Goal: Check status: Check status

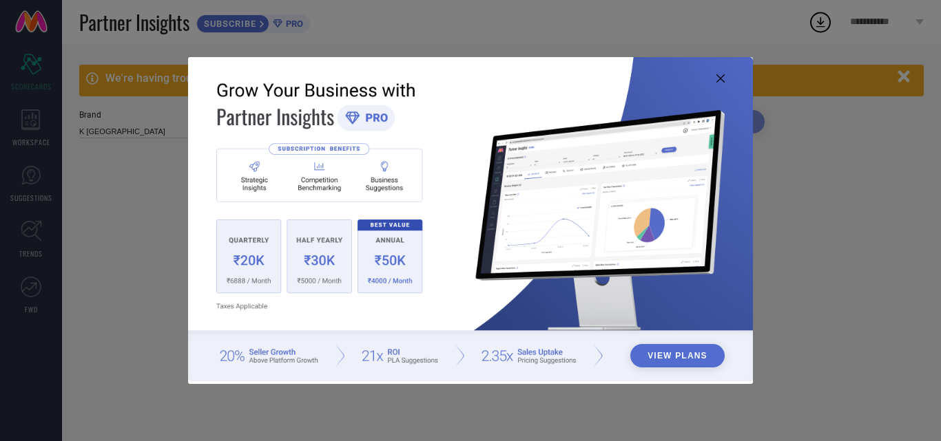
type input "All"
click at [723, 79] on icon at bounding box center [720, 78] width 8 height 8
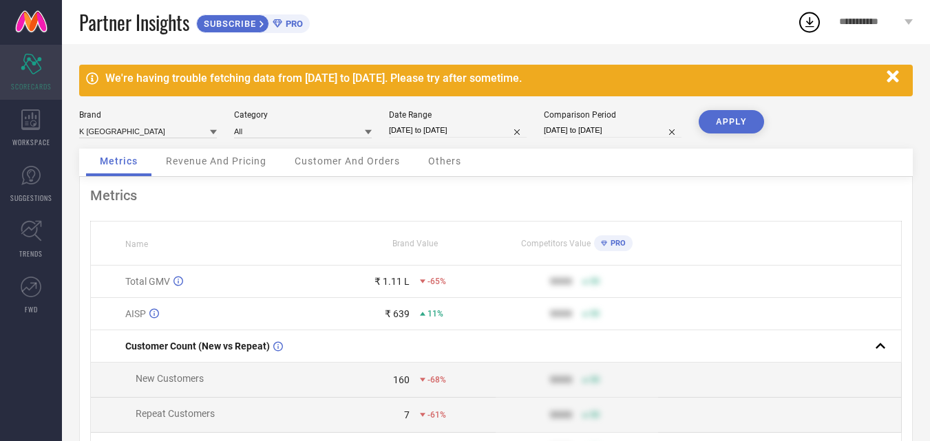
click at [33, 61] on icon "Scorecard" at bounding box center [31, 64] width 21 height 21
select select "10"
select select "2024"
select select "11"
select select "2024"
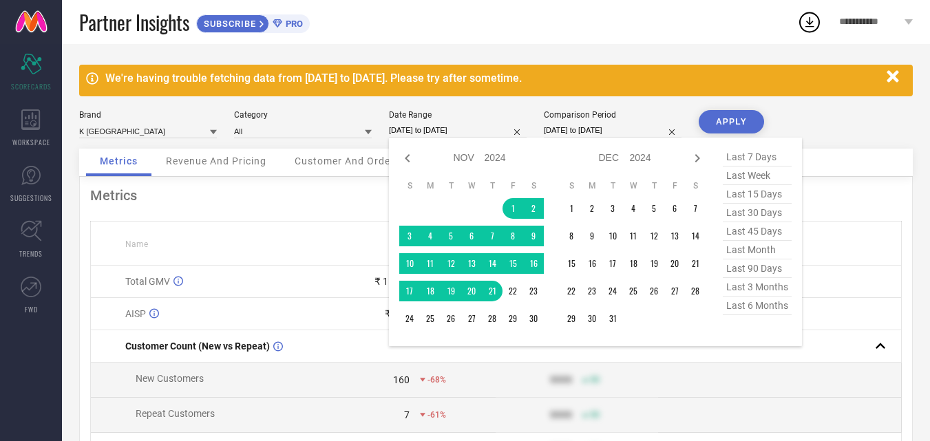
click at [421, 127] on input "[DATE] to [DATE]" at bounding box center [458, 130] width 138 height 14
click at [408, 154] on icon at bounding box center [407, 158] width 17 height 17
select select "9"
select select "2024"
select select "10"
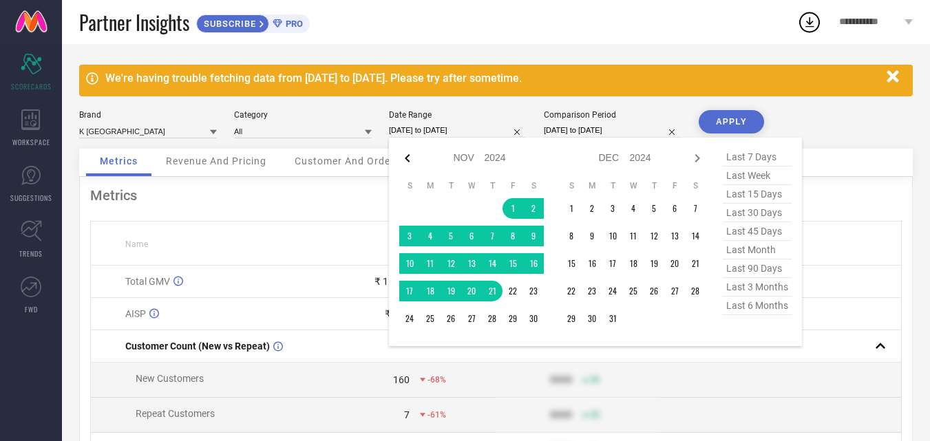
select select "2024"
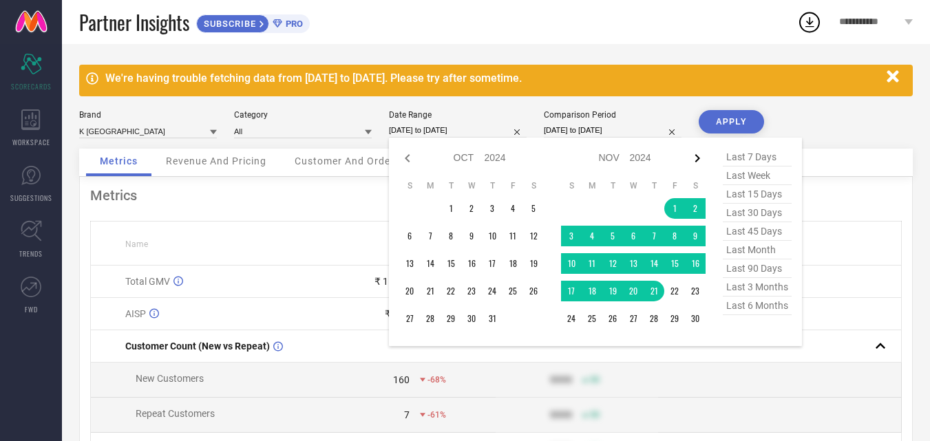
click at [701, 158] on icon at bounding box center [697, 158] width 17 height 17
select select "10"
select select "2024"
select select "11"
select select "2024"
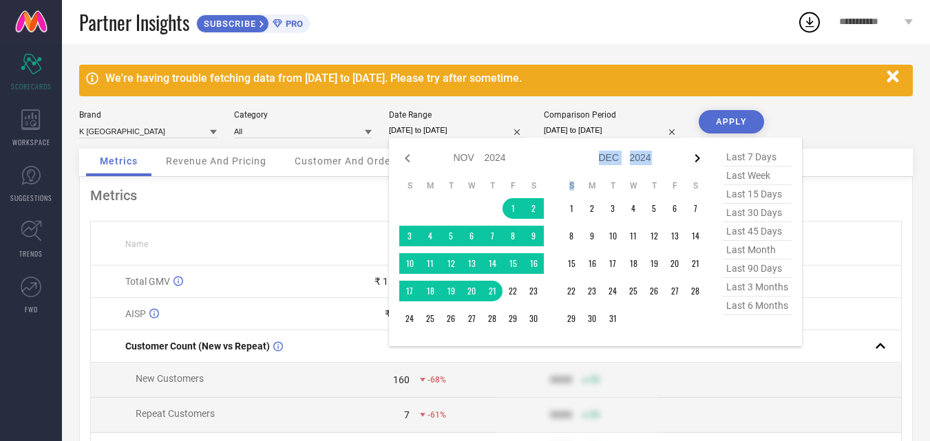
click at [700, 158] on icon at bounding box center [697, 158] width 17 height 17
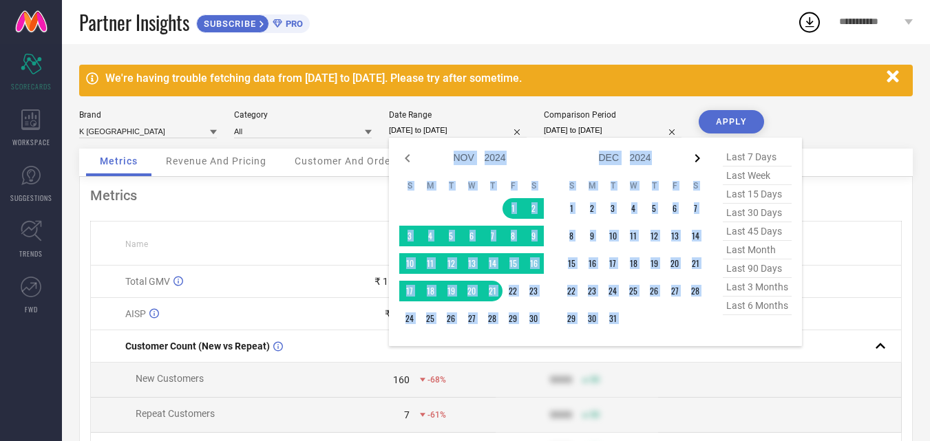
select select "11"
select select "2024"
select select "2025"
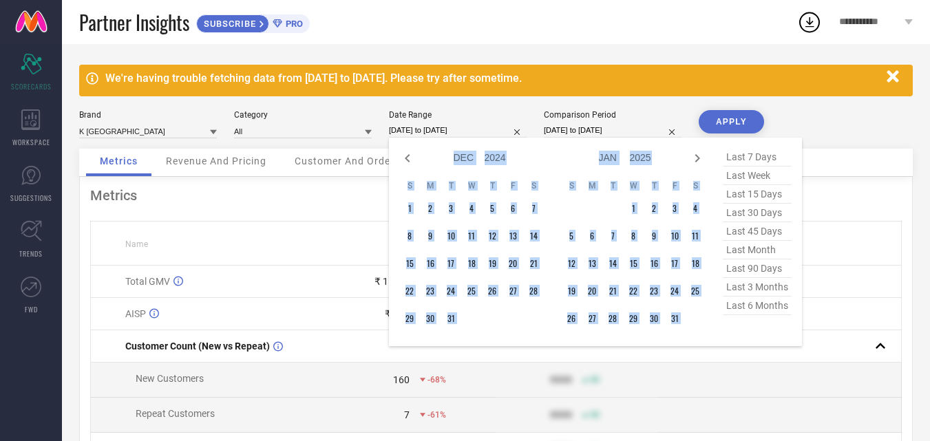
click at [700, 158] on icon at bounding box center [697, 158] width 5 height 8
select select "1"
select select "2025"
select select "2"
select select "2025"
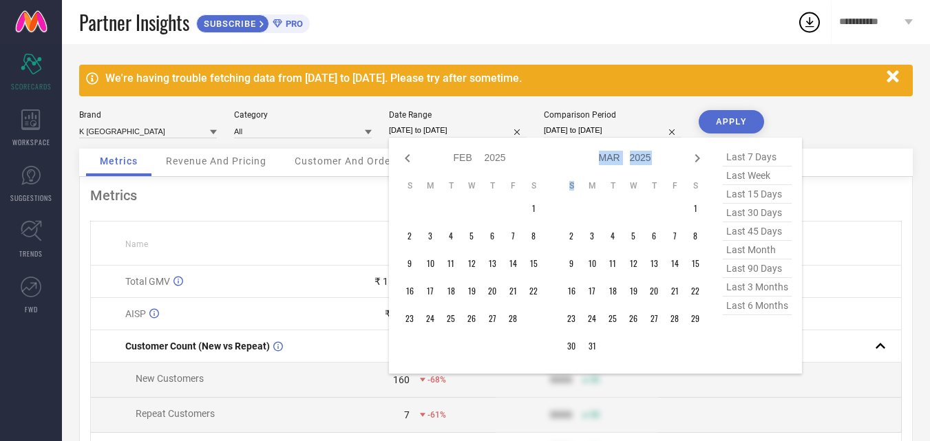
click at [699, 158] on icon at bounding box center [697, 158] width 5 height 8
select select "2"
select select "2025"
select select "3"
select select "2025"
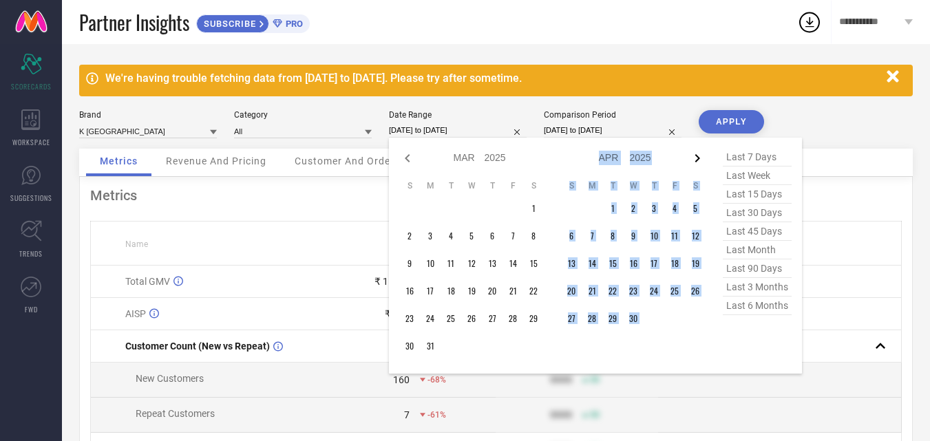
click at [698, 158] on icon at bounding box center [697, 158] width 5 height 8
select select "3"
select select "2025"
select select "4"
select select "2025"
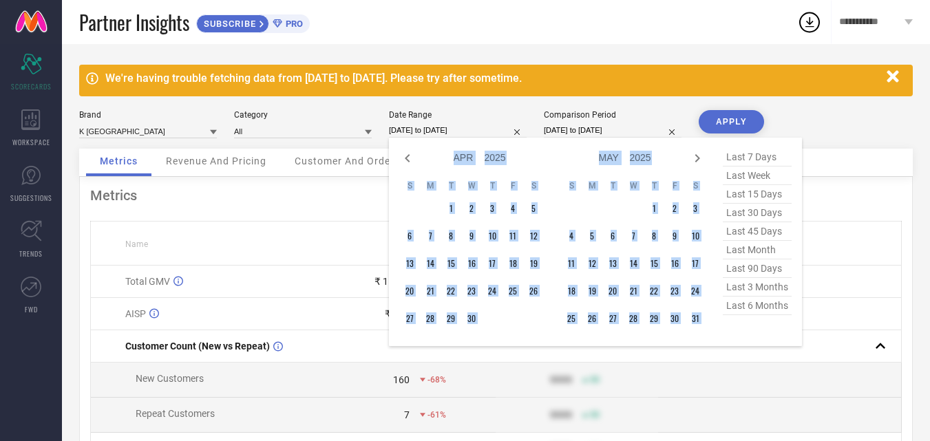
click at [695, 157] on icon at bounding box center [697, 158] width 17 height 17
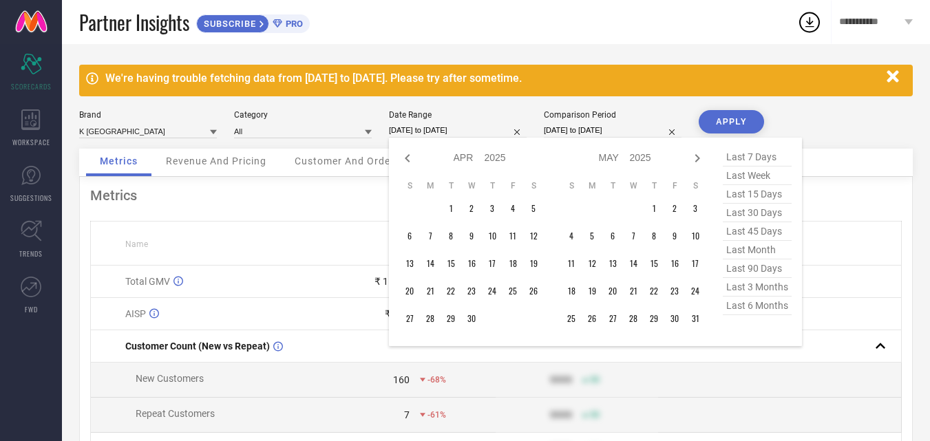
select select "4"
select select "2025"
select select "5"
select select "2025"
click at [695, 157] on icon at bounding box center [697, 158] width 17 height 17
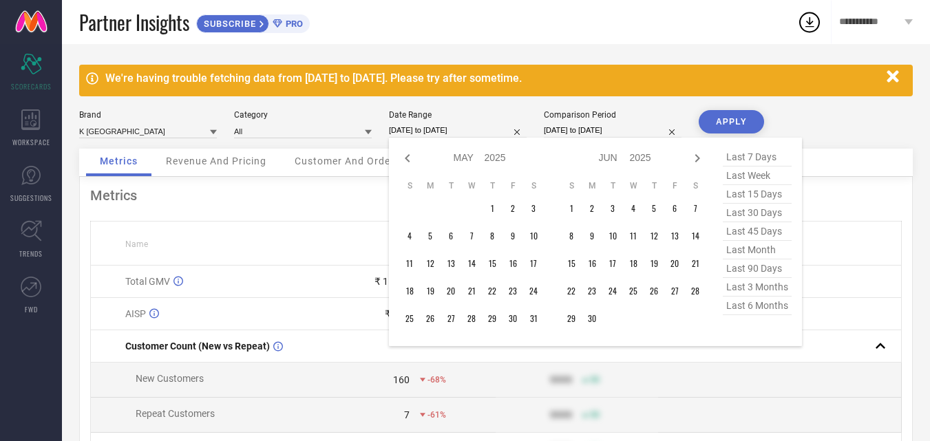
select select "5"
select select "2025"
select select "6"
select select "2025"
click at [695, 157] on icon at bounding box center [697, 158] width 17 height 17
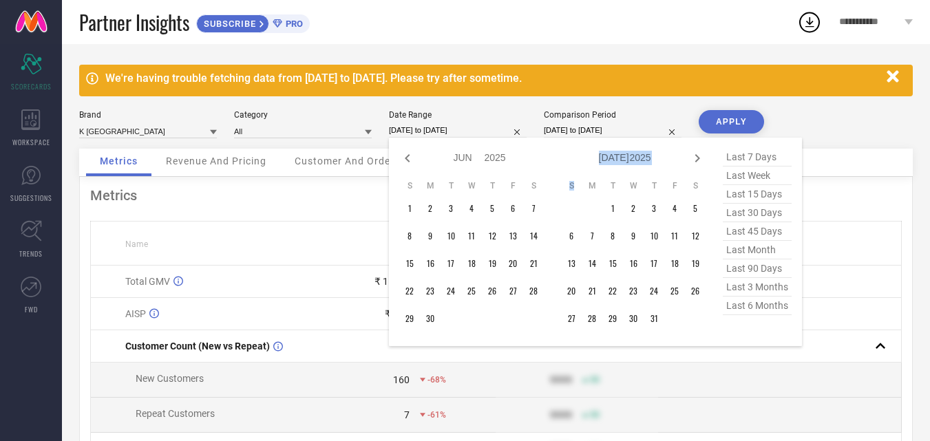
select select "6"
select select "2025"
select select "7"
select select "2025"
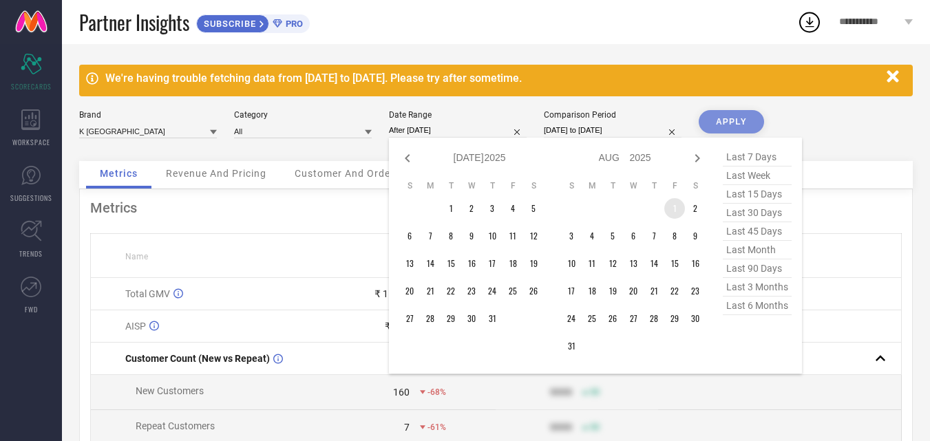
click at [672, 207] on td "1" at bounding box center [674, 208] width 21 height 21
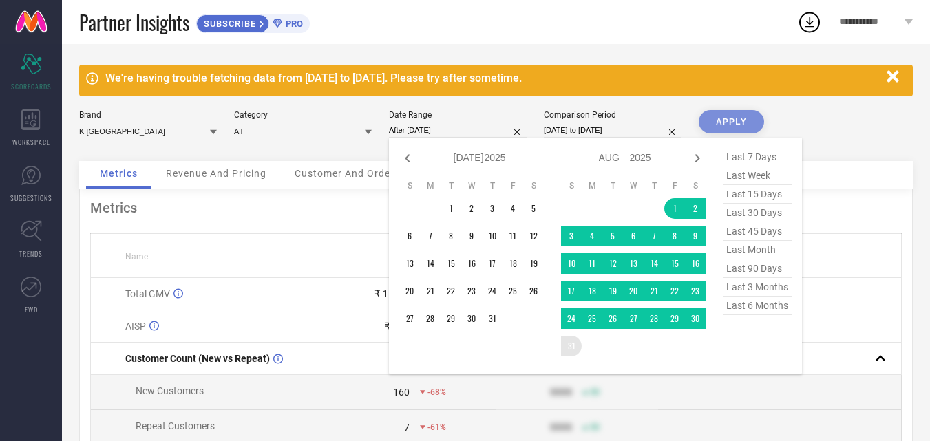
type input "[DATE] to [DATE]"
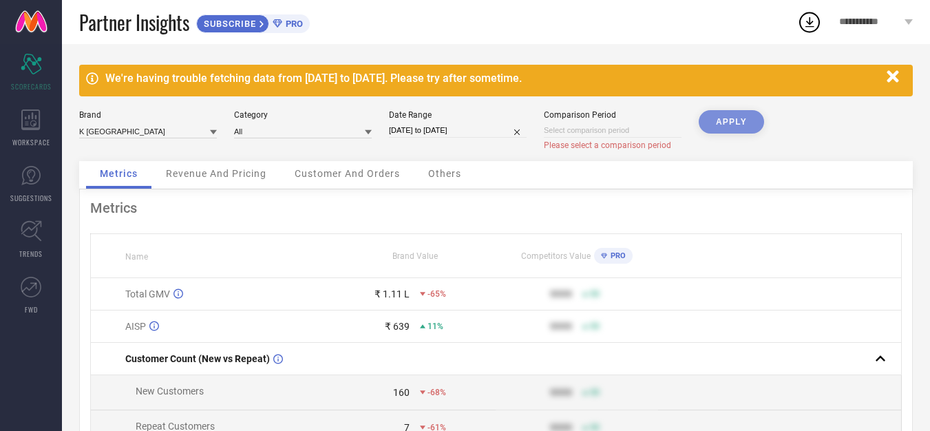
click at [577, 127] on input at bounding box center [613, 130] width 138 height 14
select select "8"
select select "2025"
select select "9"
select select "2025"
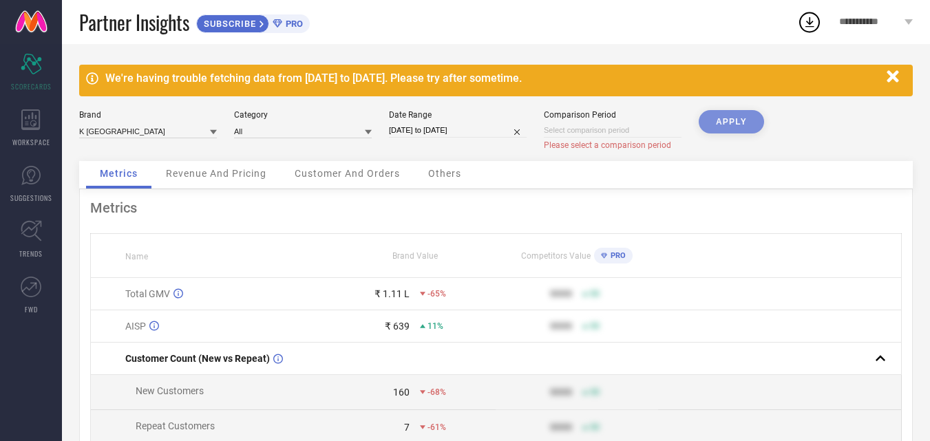
click at [731, 116] on div "APPLY" at bounding box center [731, 135] width 65 height 51
click at [730, 120] on div "APPLY" at bounding box center [731, 135] width 65 height 51
select select "8"
select select "2025"
select select "9"
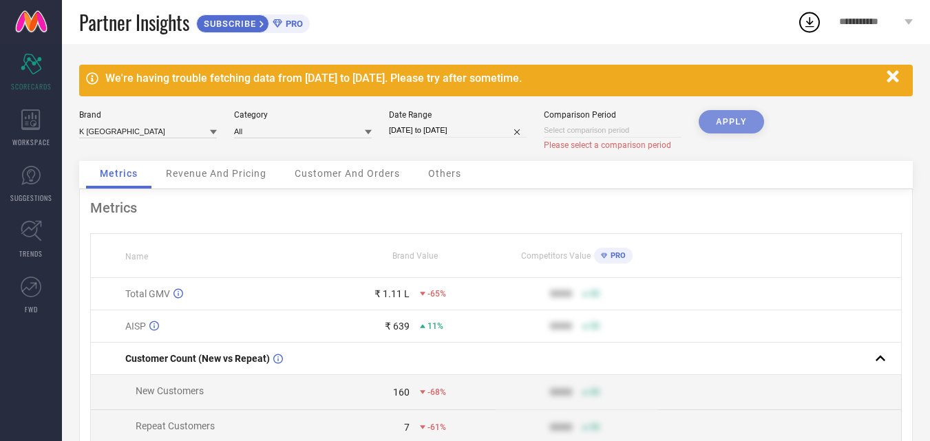
select select "2025"
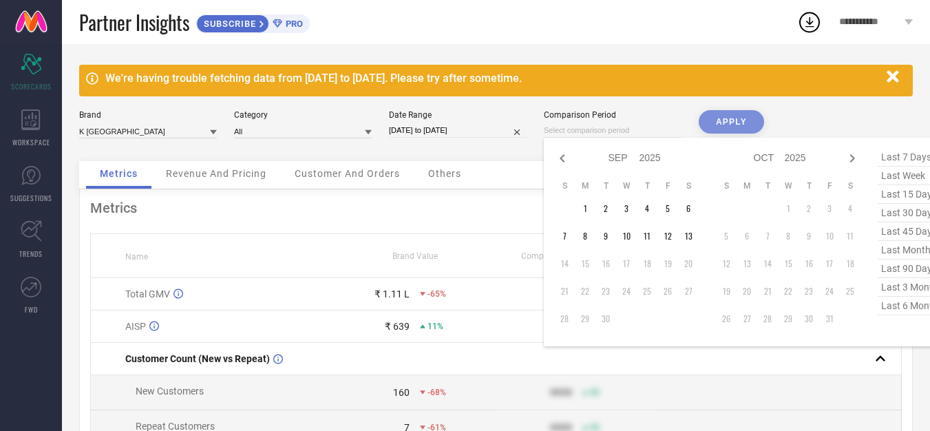
click at [561, 134] on input at bounding box center [613, 130] width 138 height 14
click at [560, 153] on icon at bounding box center [562, 158] width 17 height 17
select select "7"
select select "2025"
select select "8"
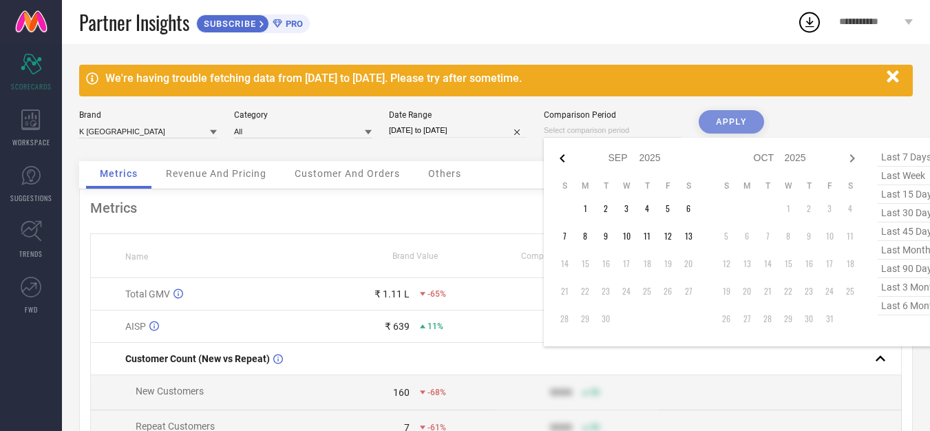
select select "2025"
click at [560, 153] on icon at bounding box center [562, 158] width 17 height 17
select select "6"
select select "2025"
select select "7"
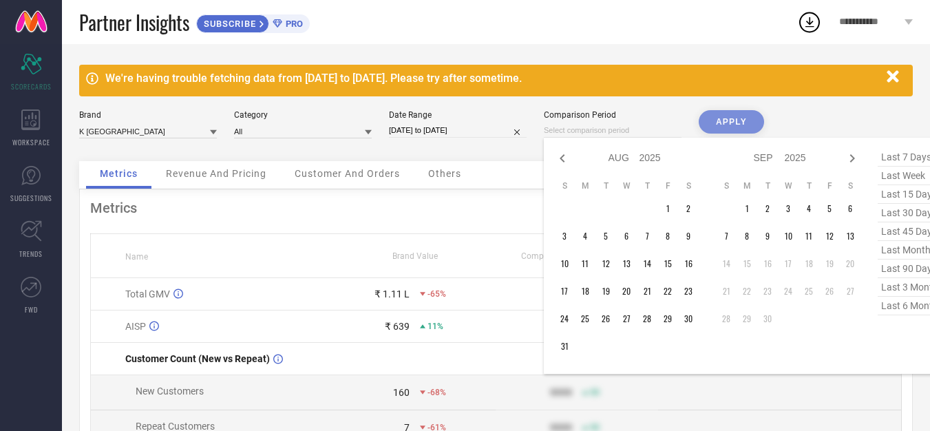
select select "2025"
click at [606, 205] on td "1" at bounding box center [606, 208] width 21 height 21
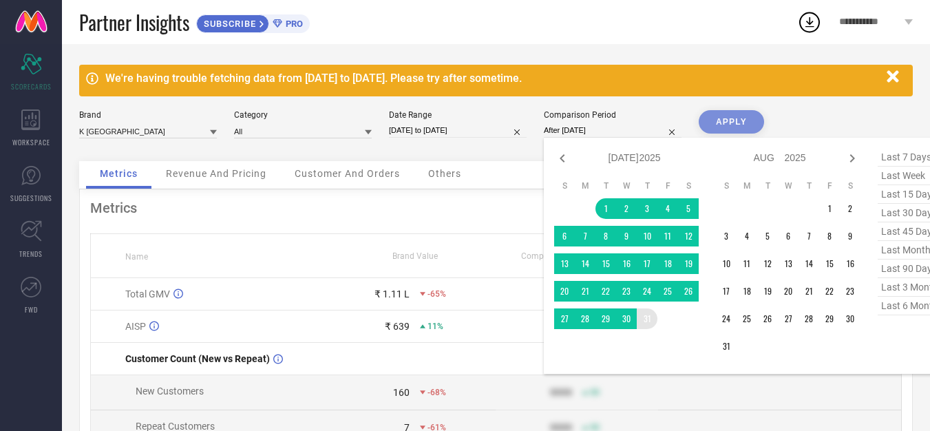
type input "[DATE] to [DATE]"
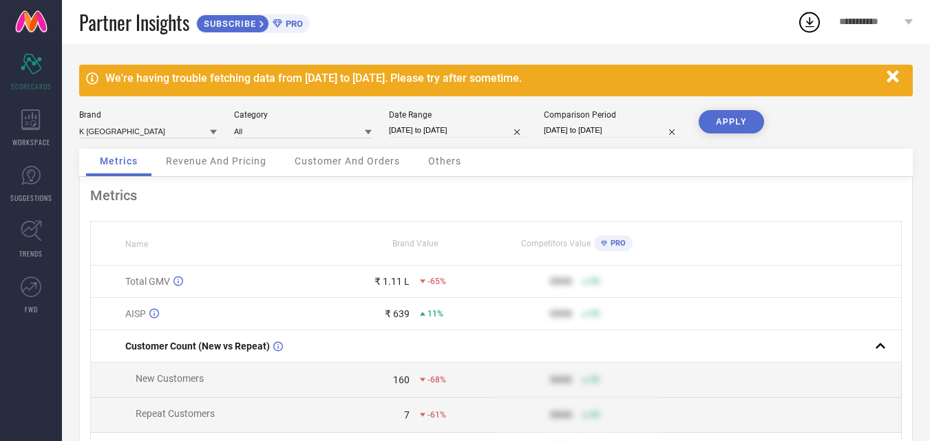
click at [717, 114] on button "APPLY" at bounding box center [731, 121] width 65 height 23
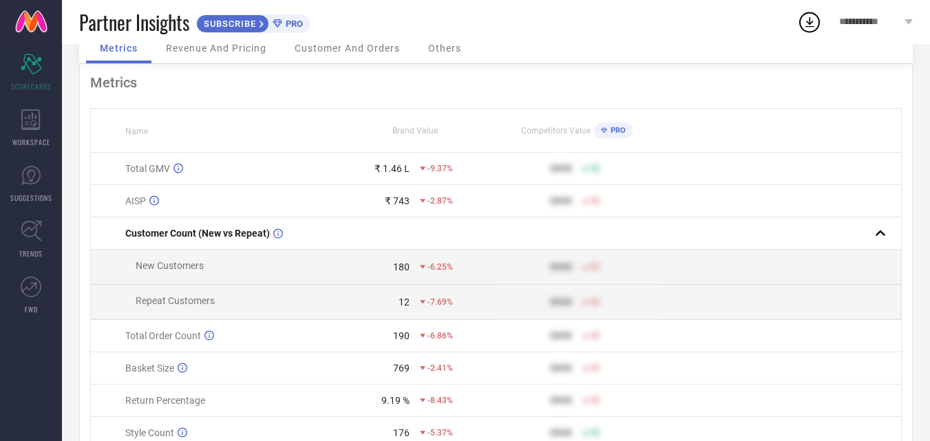
scroll to position [138, 0]
